Goal: Information Seeking & Learning: Learn about a topic

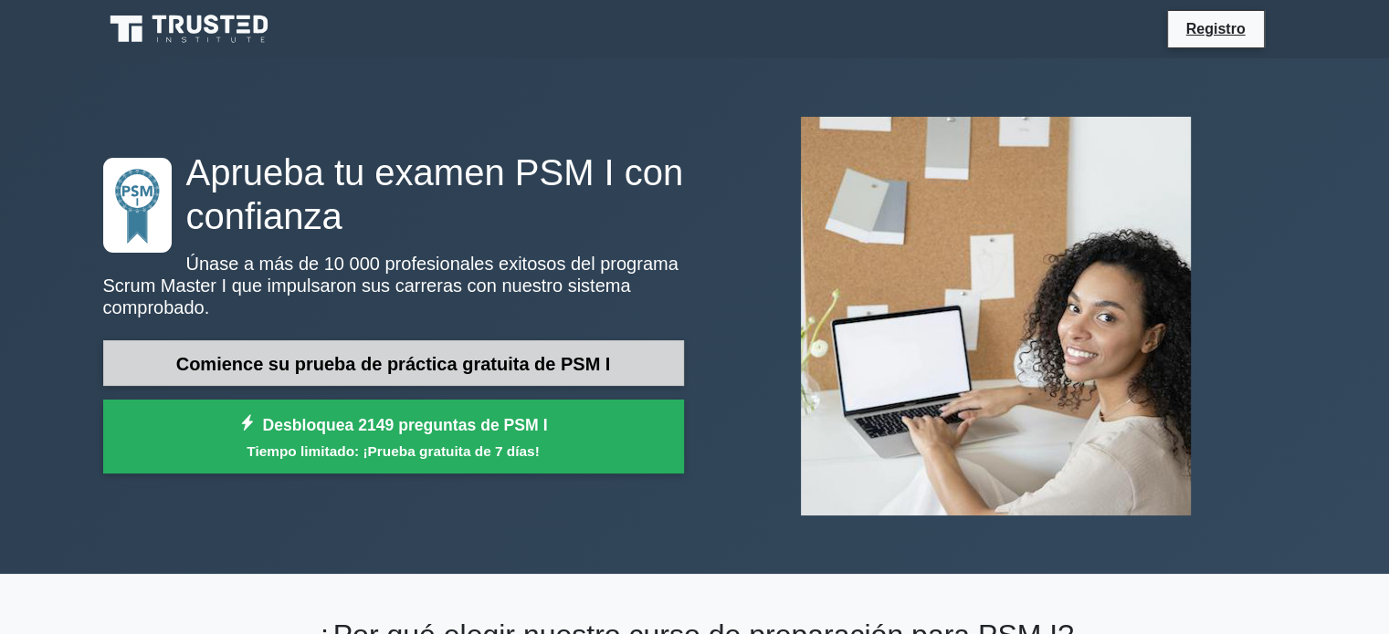
click at [278, 350] on link "Comience su prueba de práctica gratuita de PSM I" at bounding box center [393, 364] width 581 height 47
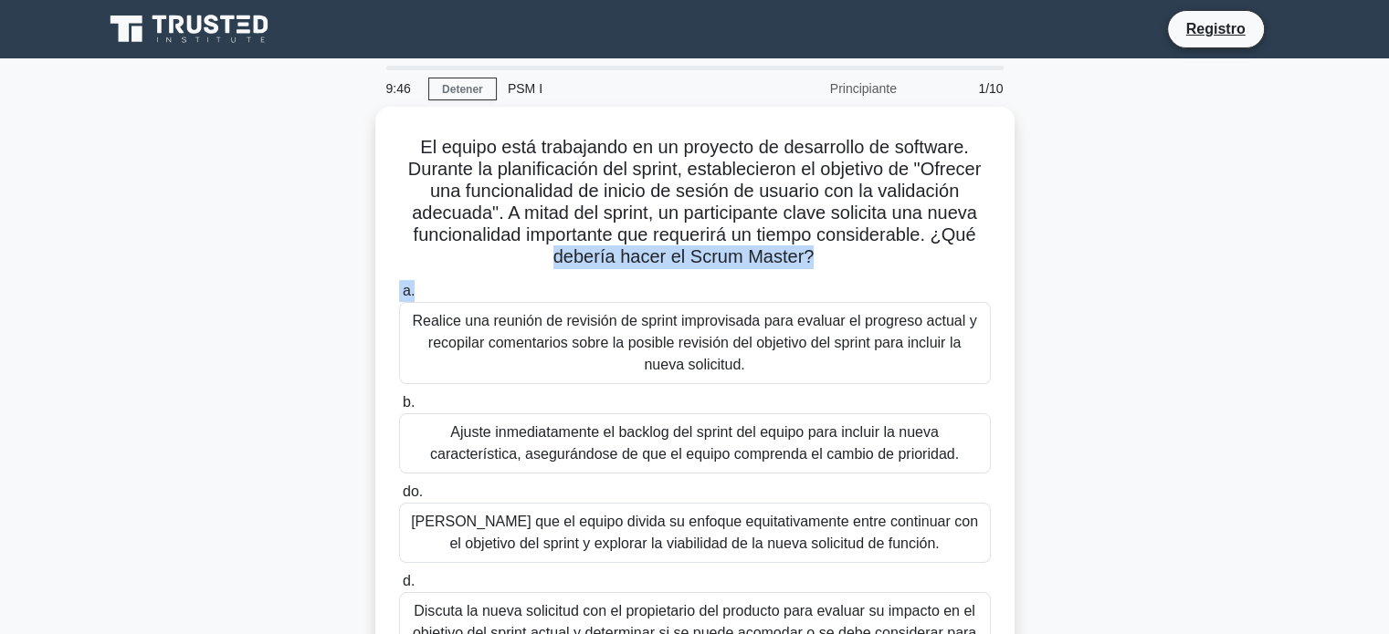
drag, startPoint x: 1384, startPoint y: 244, endPoint x: 1401, endPoint y: 288, distance: 47.1
click at [1388, 288] on html "Registro 9:46 Detener PSM I" at bounding box center [694, 493] width 1389 height 986
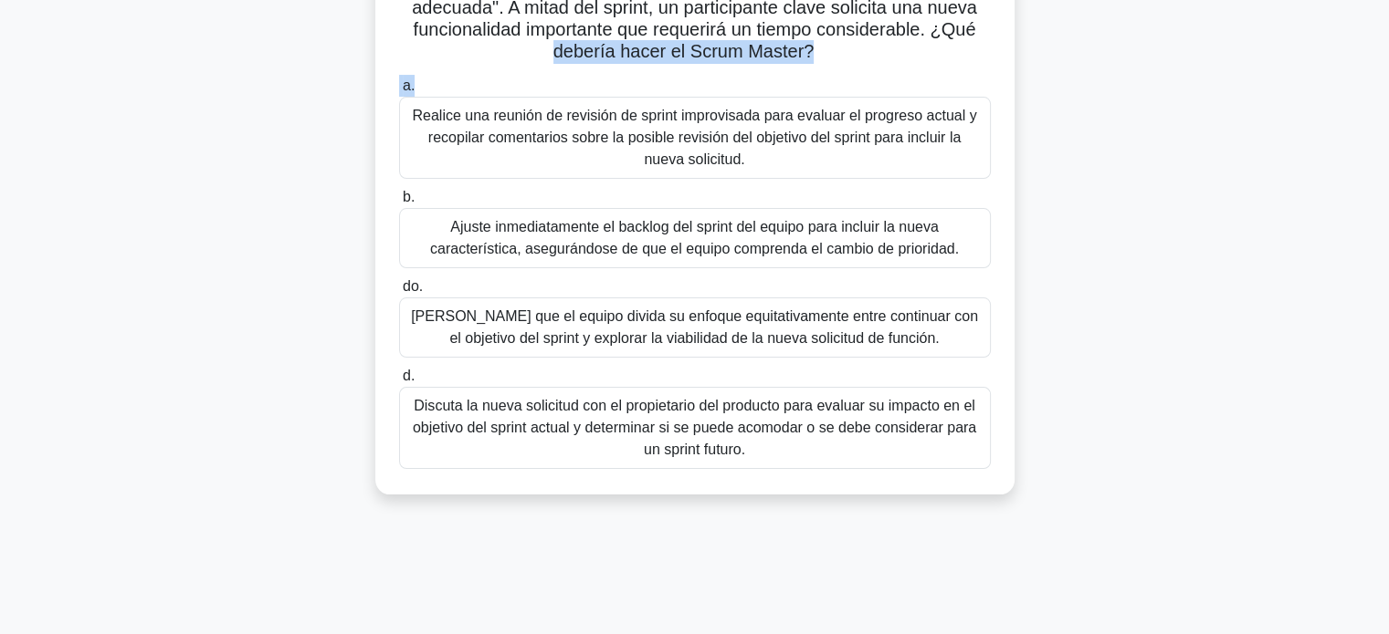
scroll to position [209, 0]
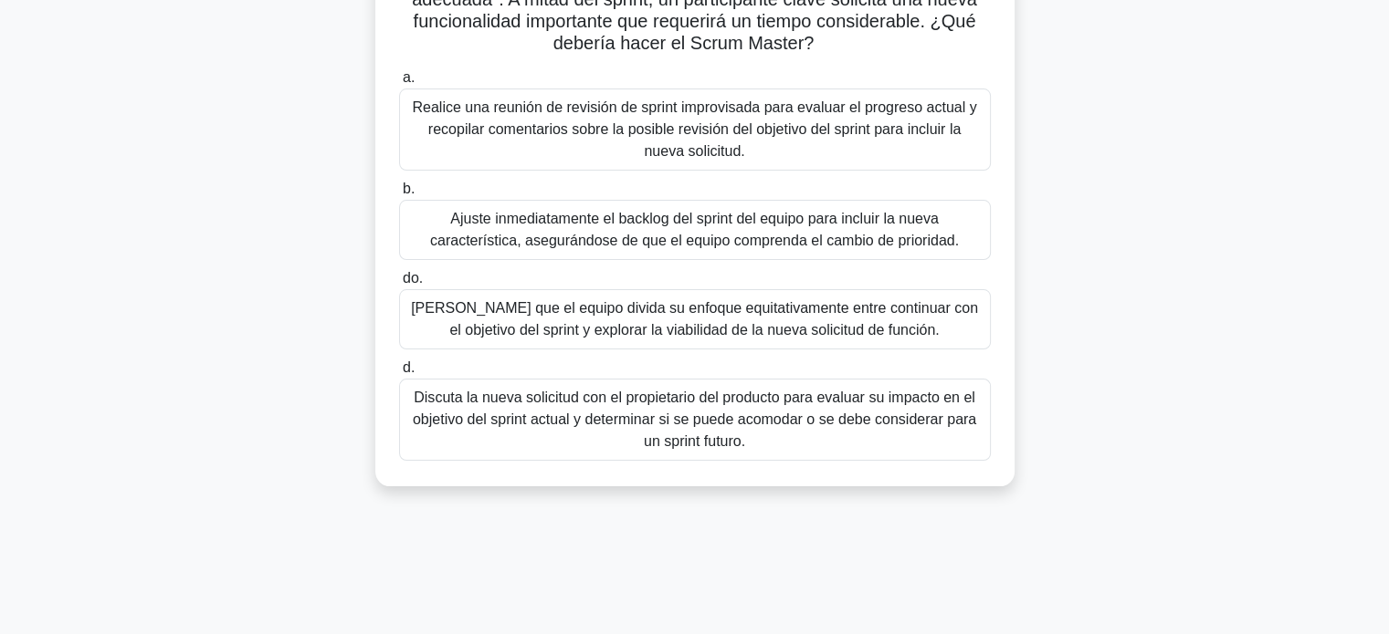
click at [689, 408] on font "Discuta la nueva solicitud con el propietario del producto para evaluar su impa…" at bounding box center [694, 419] width 563 height 59
click at [399, 374] on input "d. Discuta la nueva solicitud con el propietario del producto para evaluar su i…" at bounding box center [399, 368] width 0 height 12
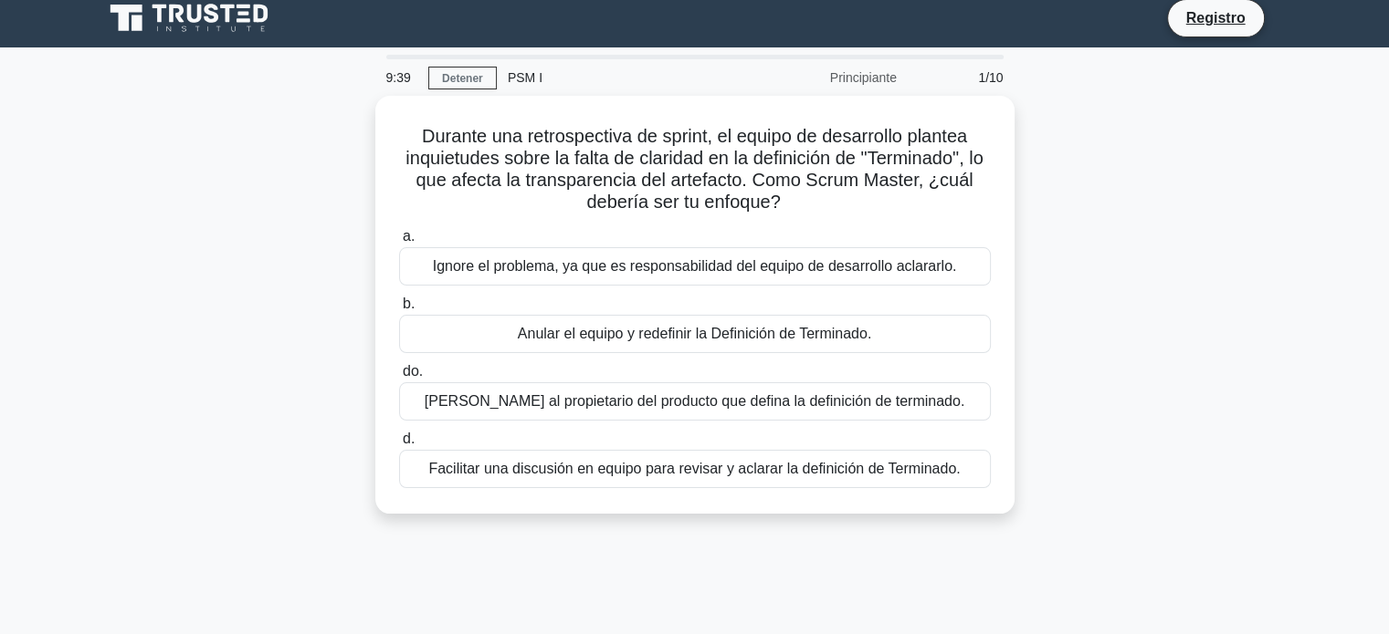
scroll to position [0, 0]
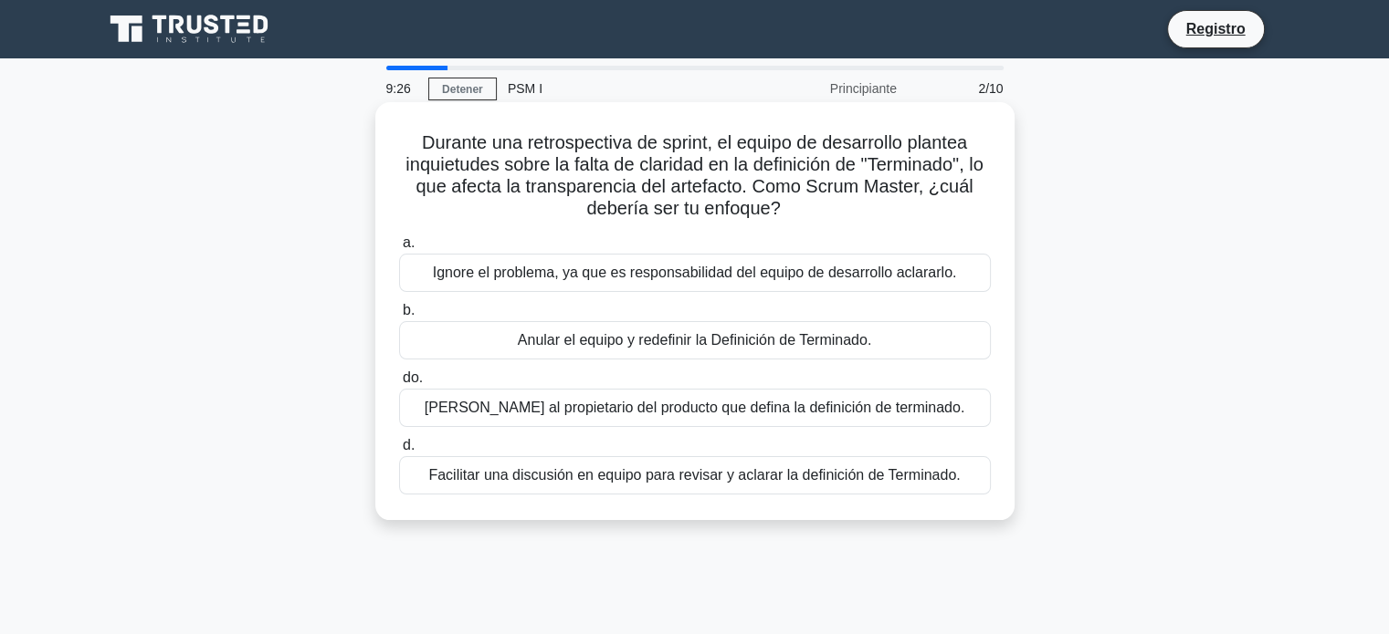
click at [643, 463] on div "Facilitar una discusión en equipo para revisar y aclarar la definición de Termi…" at bounding box center [695, 475] width 592 height 38
click at [399, 452] on input "d. Facilitar una discusión en equipo para revisar y aclarar la definición de Te…" at bounding box center [399, 446] width 0 height 12
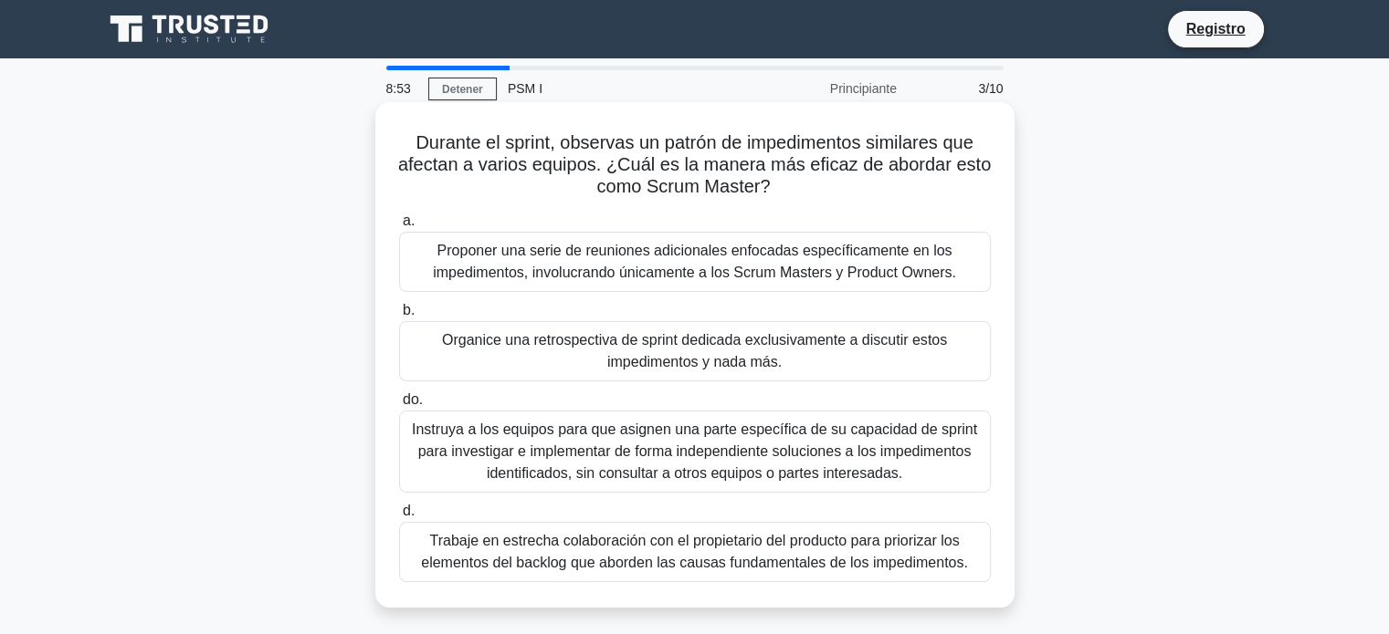
click at [822, 251] on font "Proponer una serie de reuniones adicionales enfocadas específicamente en los im…" at bounding box center [694, 261] width 523 height 37
click at [399, 227] on input "a. Proponer una serie de reuniones adicionales enfocadas específicamente en los…" at bounding box center [399, 221] width 0 height 12
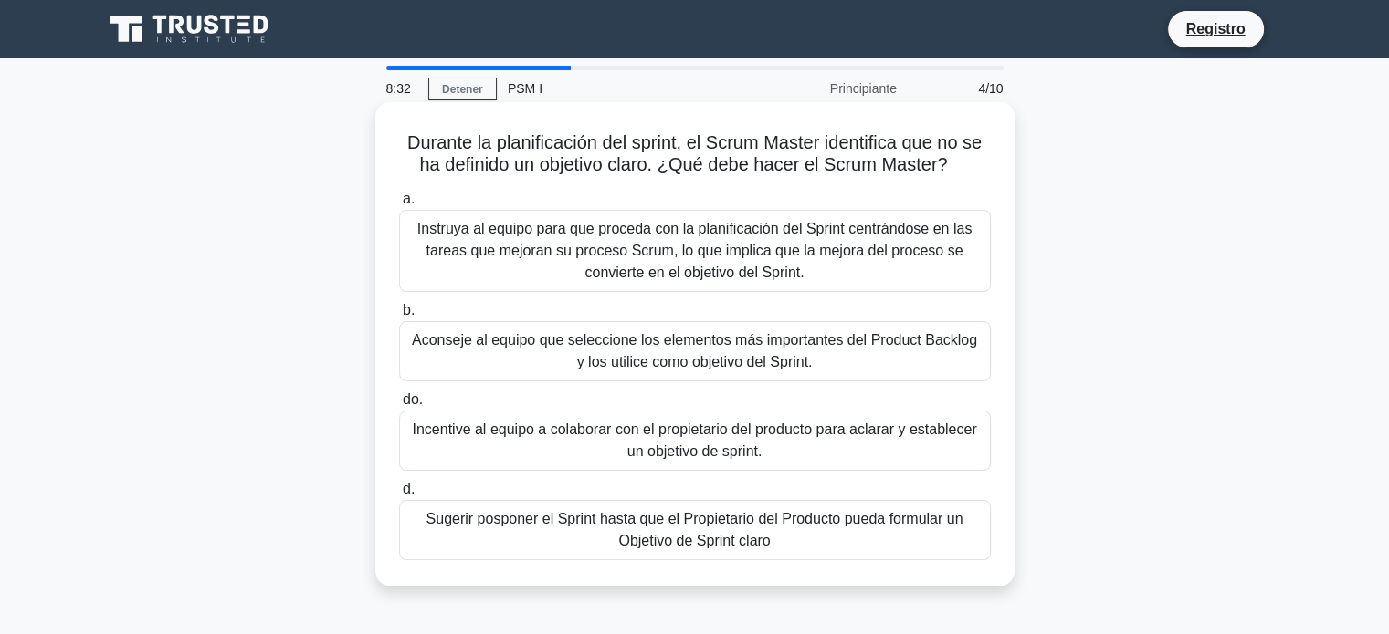
click at [551, 445] on font "Incentive al equipo a colaborar con el propietario del producto para aclarar y …" at bounding box center [694, 441] width 575 height 44
click at [399, 406] on input "do. Incentive al equipo a colaborar con el propietario del producto para aclara…" at bounding box center [399, 400] width 0 height 12
